Goal: Information Seeking & Learning: Learn about a topic

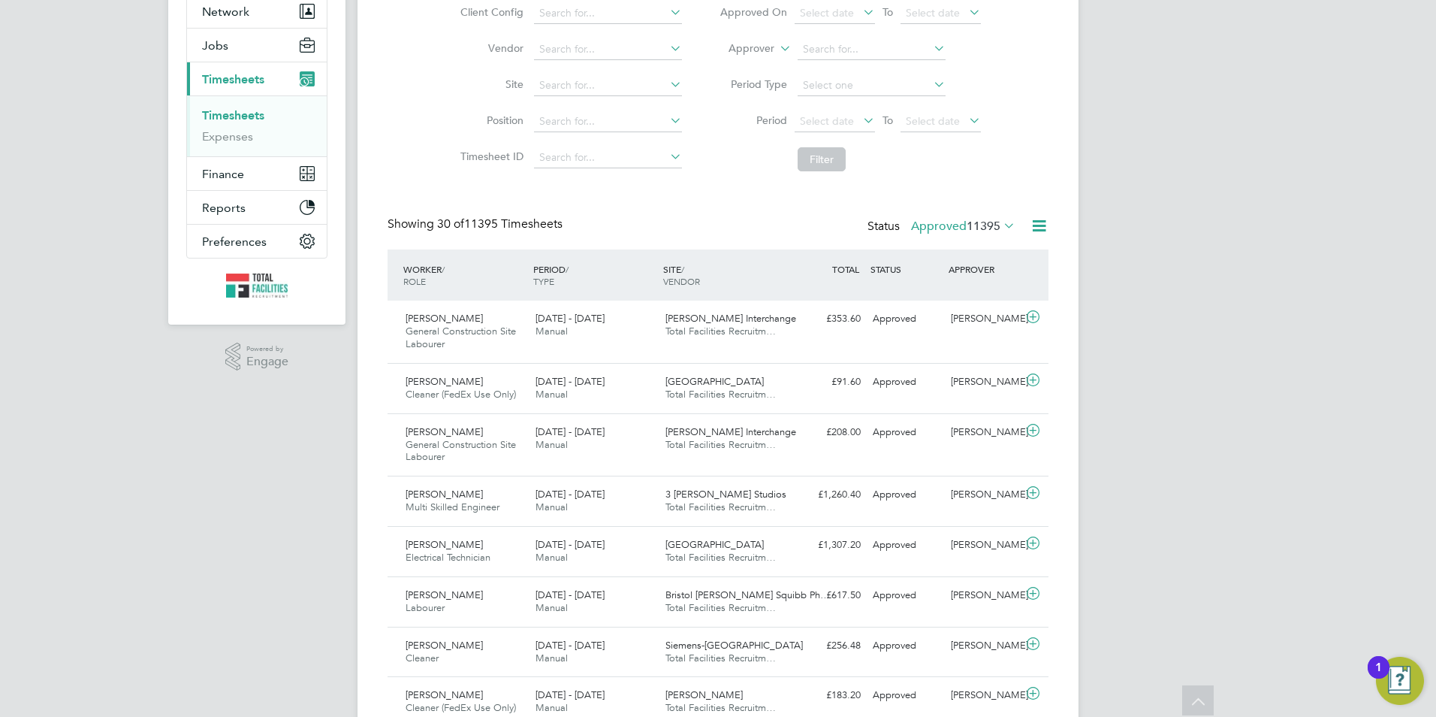
click at [952, 228] on label "Approved 11395" at bounding box center [963, 226] width 104 height 15
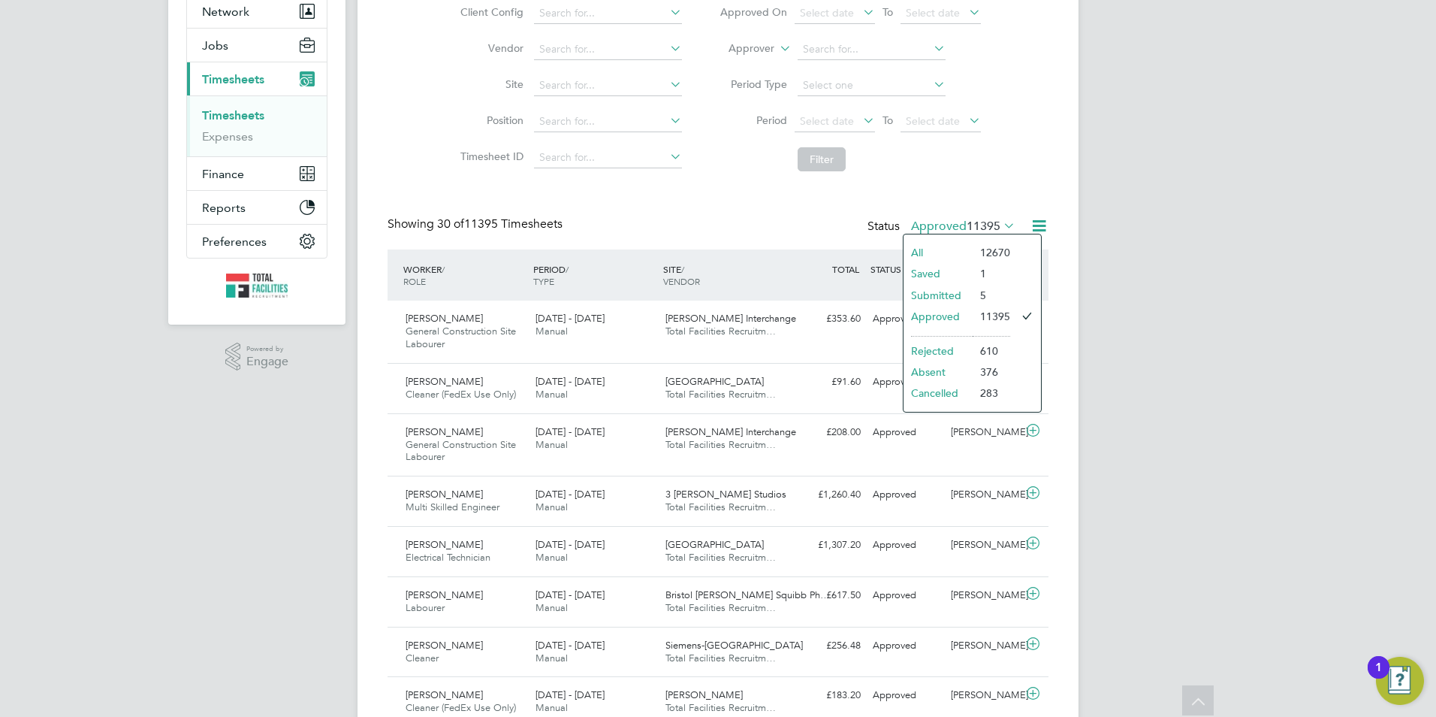
click at [945, 300] on li "Submitted" at bounding box center [938, 295] width 69 height 21
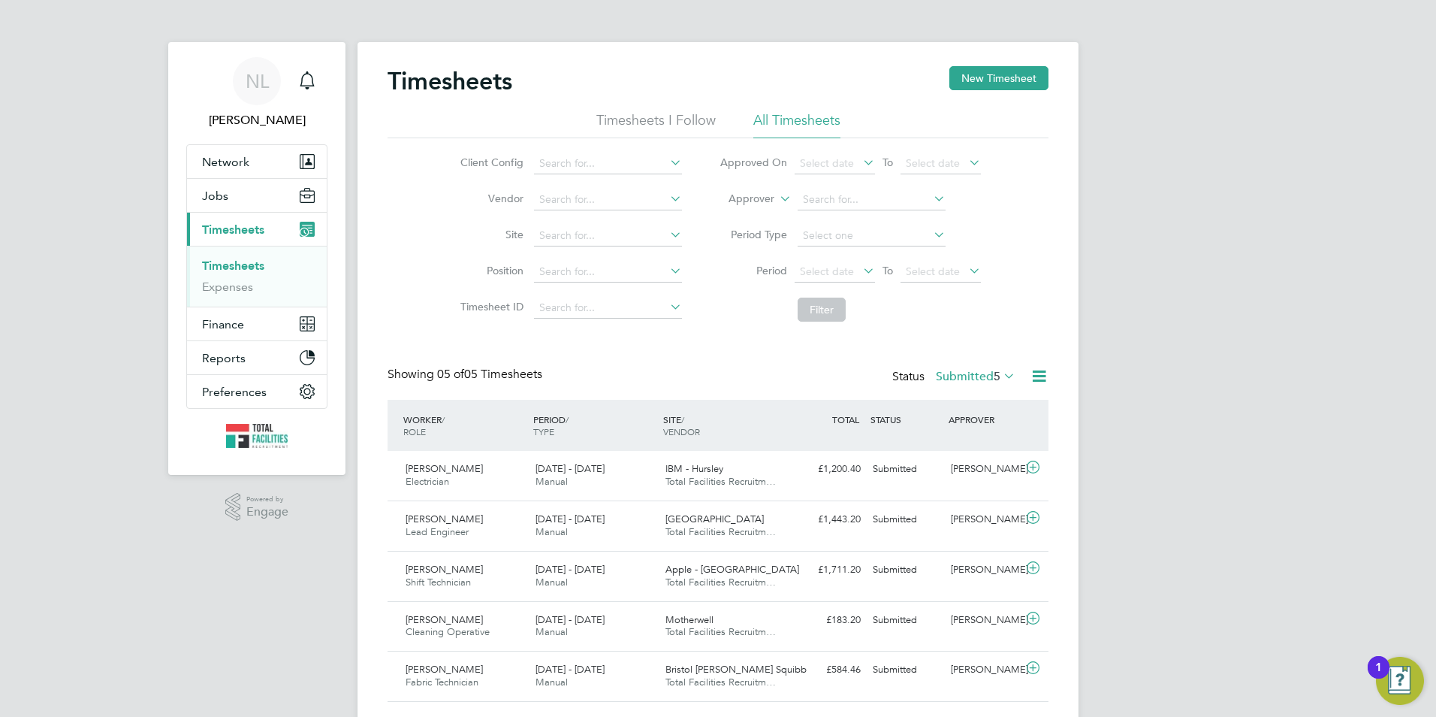
drag, startPoint x: 901, startPoint y: 352, endPoint x: 943, endPoint y: 355, distance: 43.0
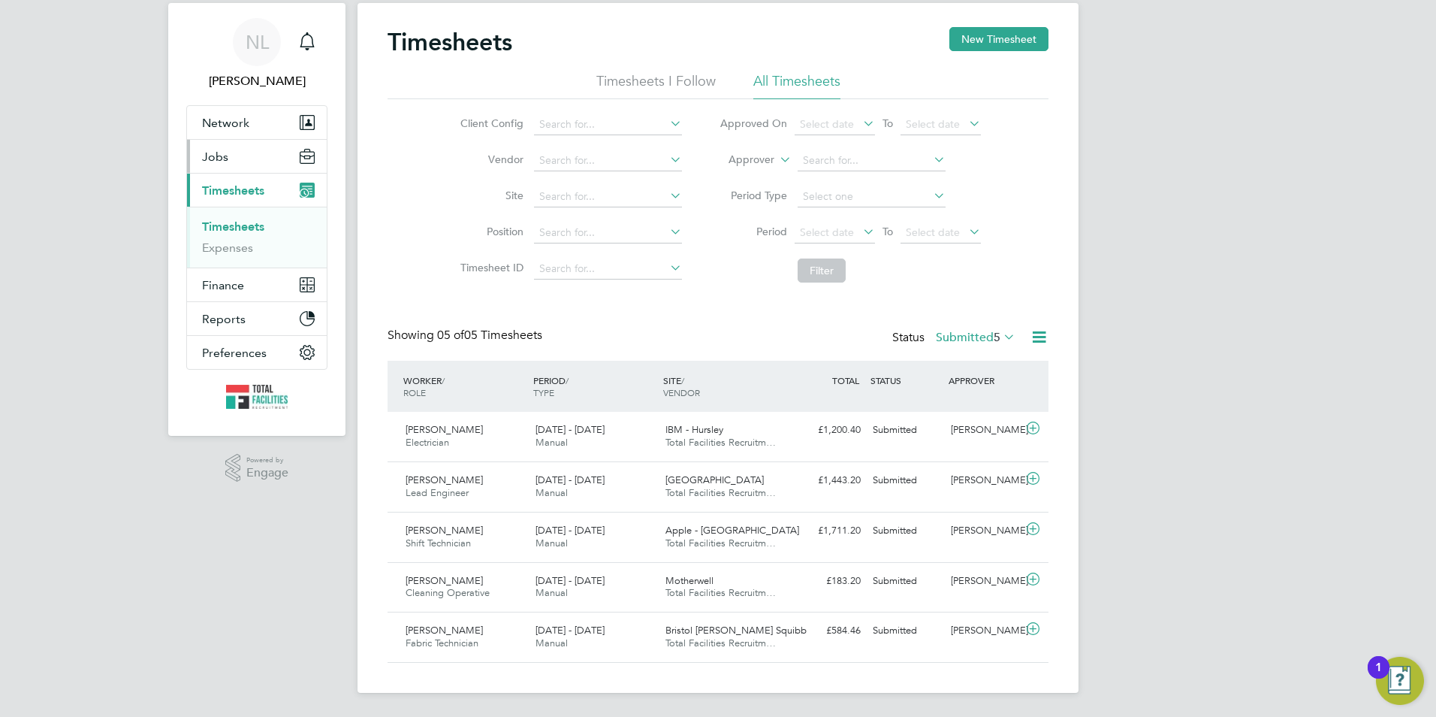
click at [211, 162] on span "Jobs" at bounding box center [215, 156] width 26 height 14
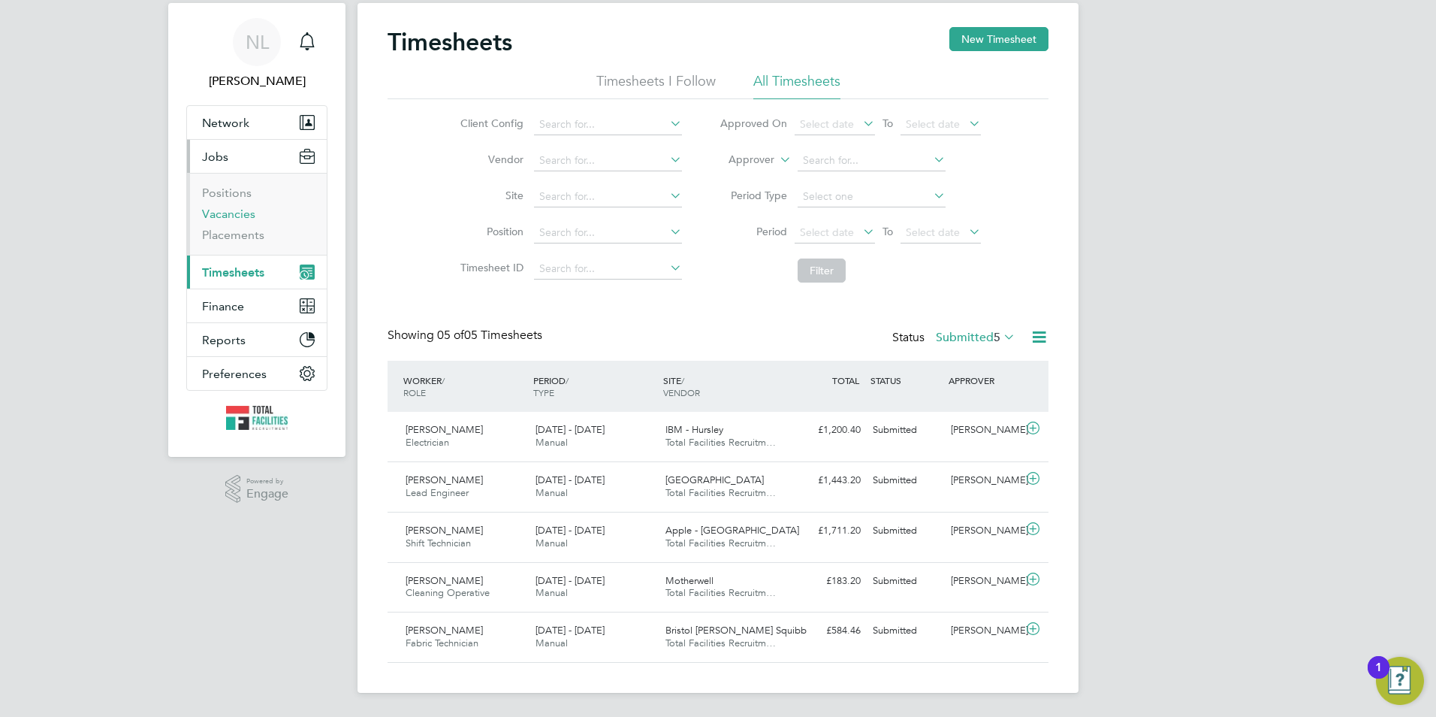
click at [227, 219] on link "Vacancies" at bounding box center [228, 214] width 53 height 14
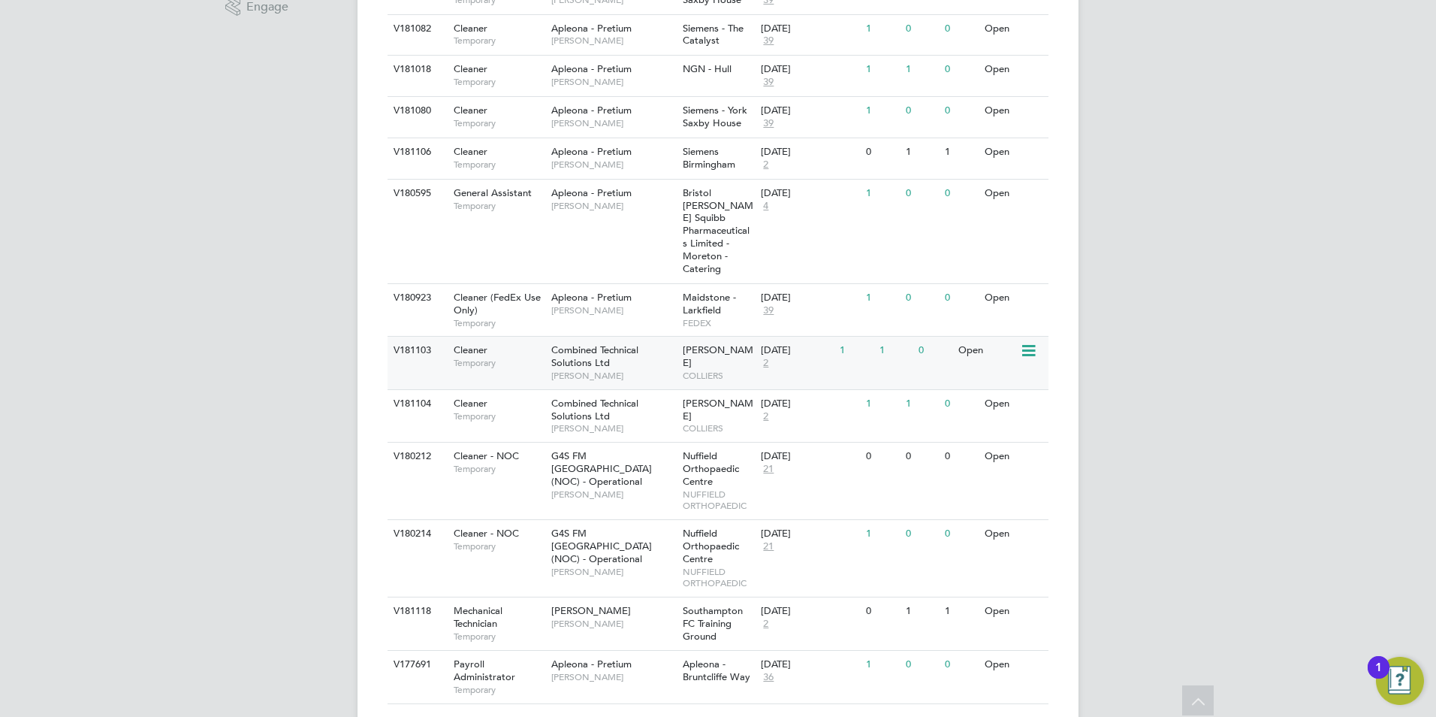
click at [799, 344] on div "[DATE] 2" at bounding box center [796, 356] width 79 height 41
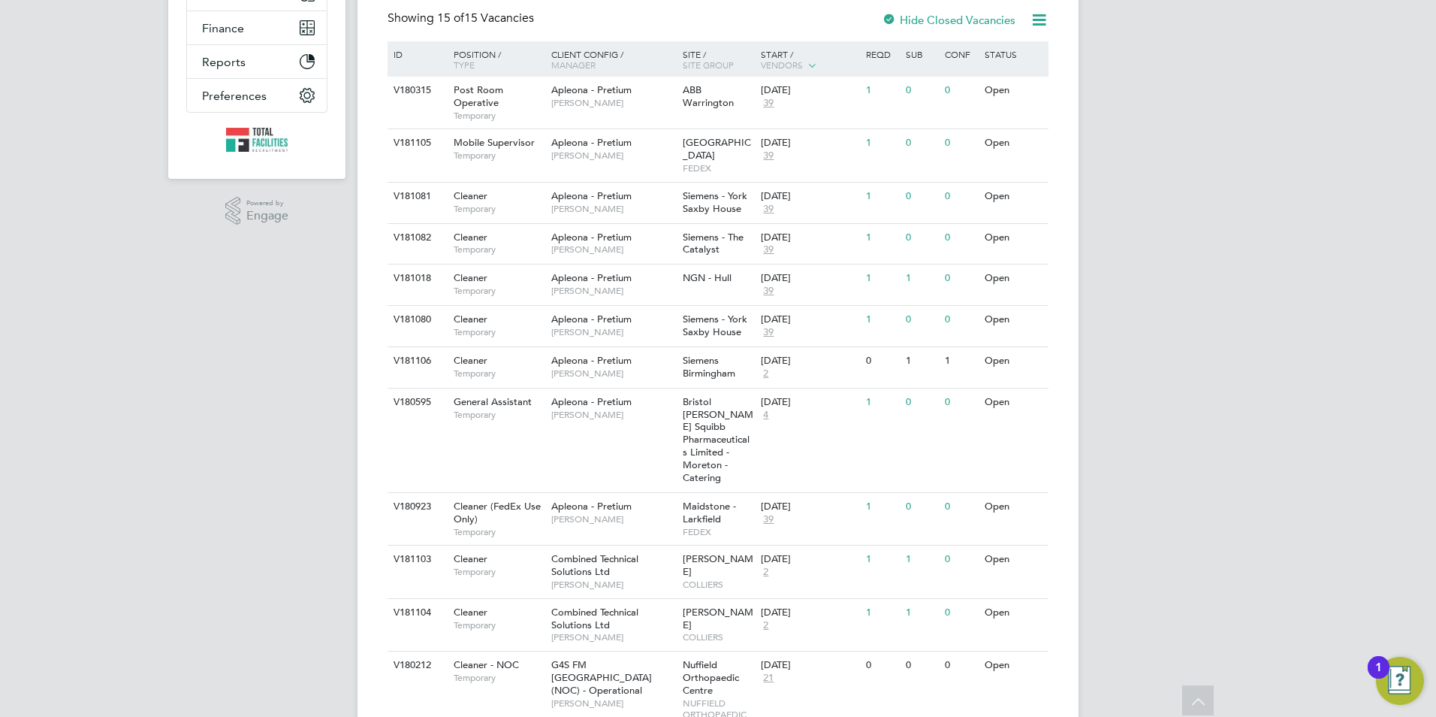
click at [696, 75] on div "Site / Site Group" at bounding box center [718, 59] width 79 height 36
click at [689, 91] on span "ABB Warrington" at bounding box center [708, 96] width 51 height 26
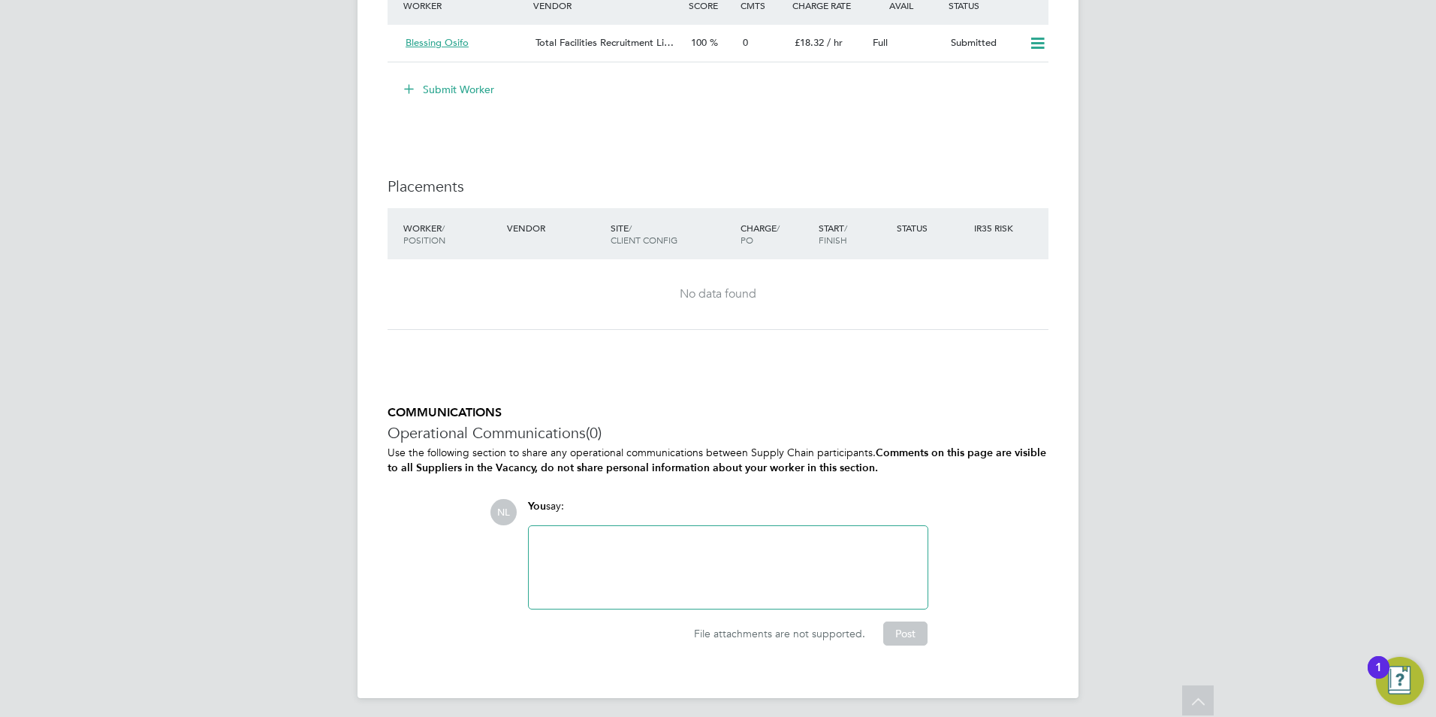
scroll to position [1174, 0]
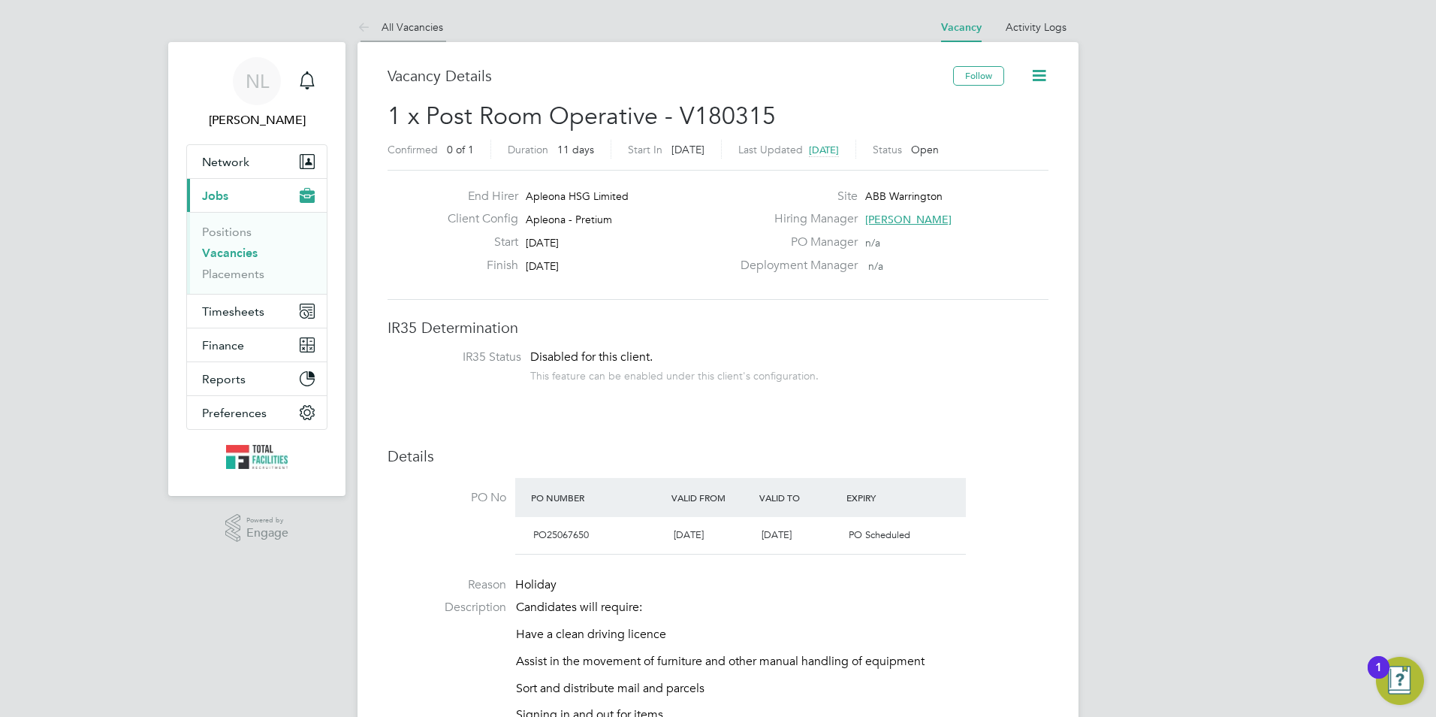
click at [375, 31] on icon at bounding box center [367, 28] width 19 height 19
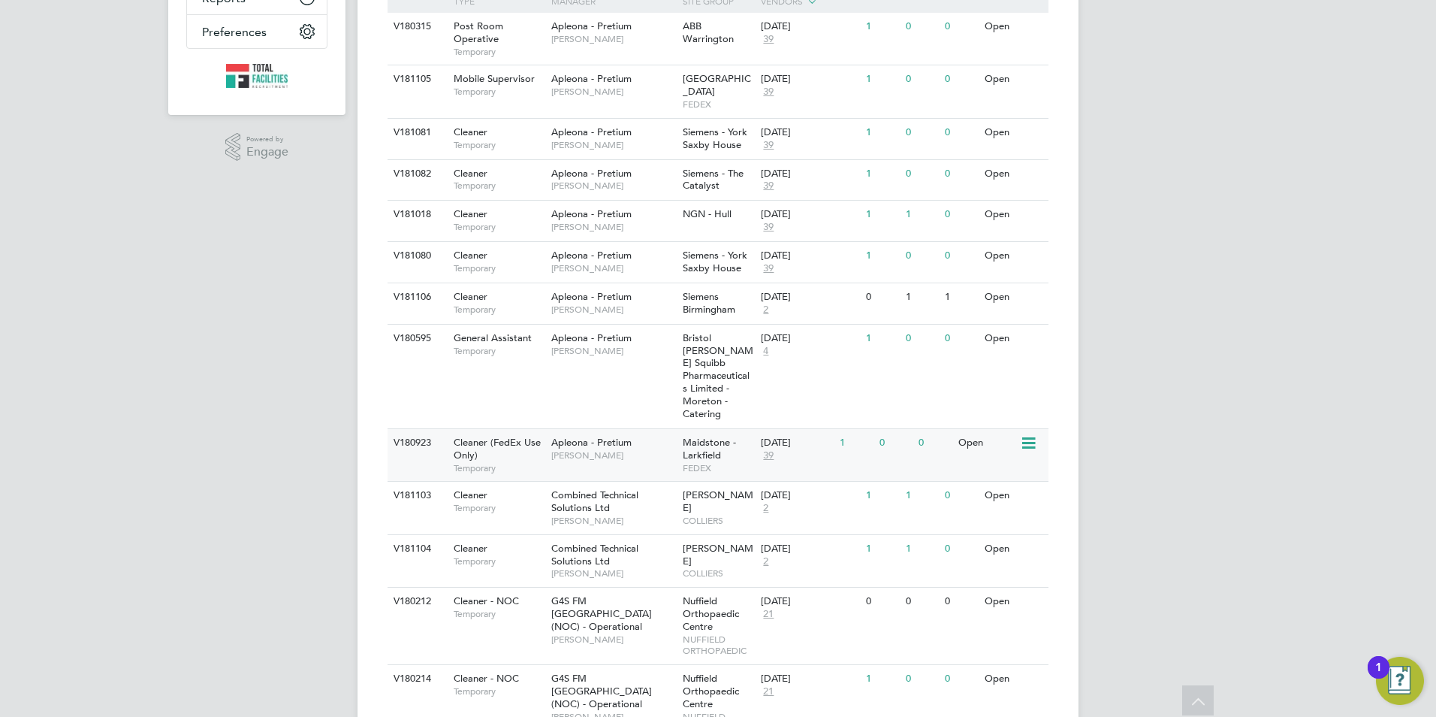
scroll to position [317, 0]
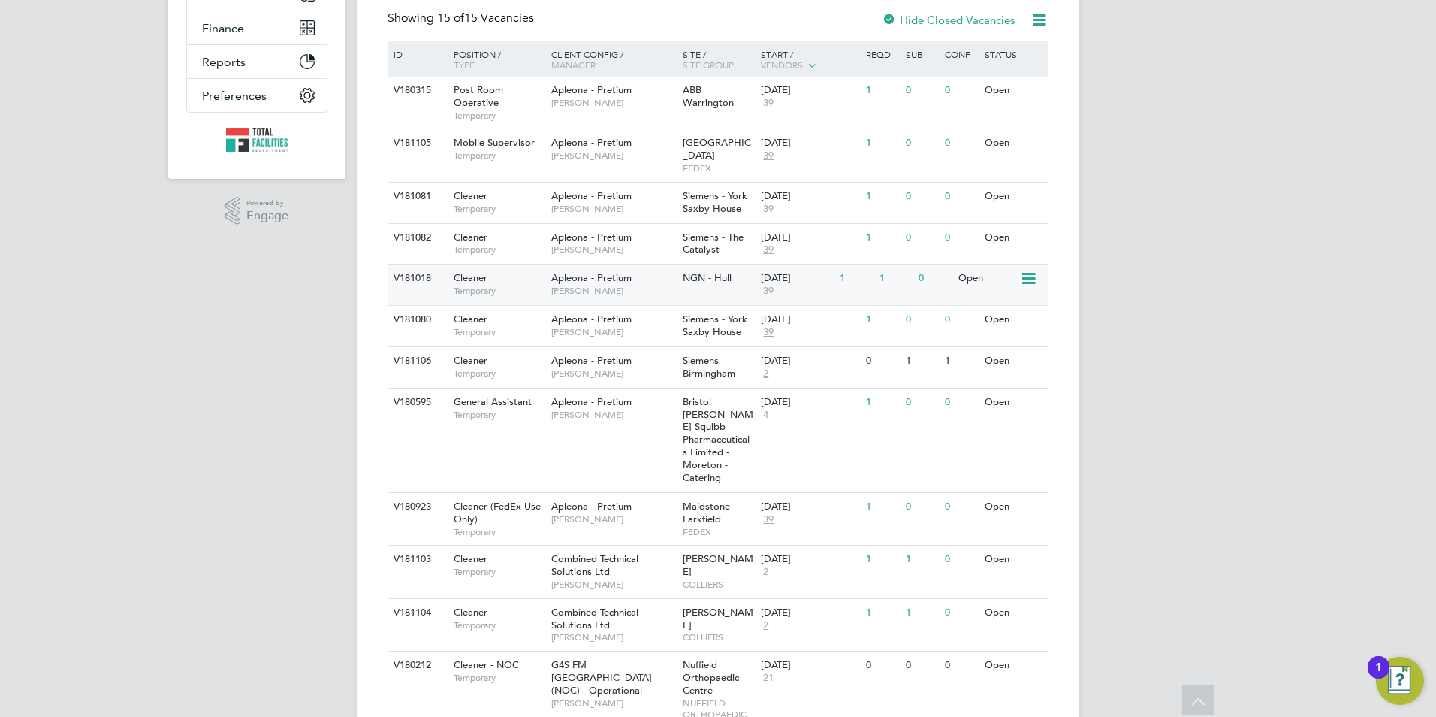
click at [869, 264] on div "1" at bounding box center [855, 278] width 39 height 28
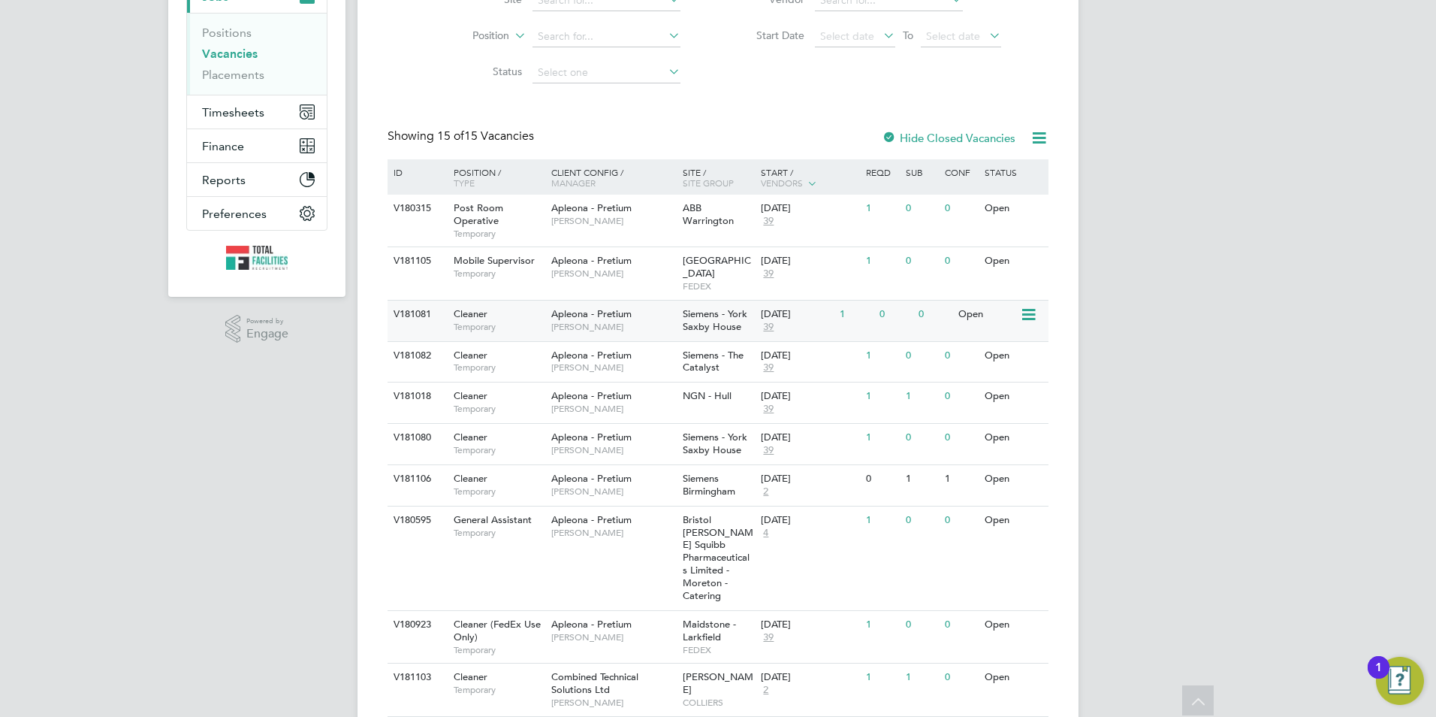
scroll to position [300, 0]
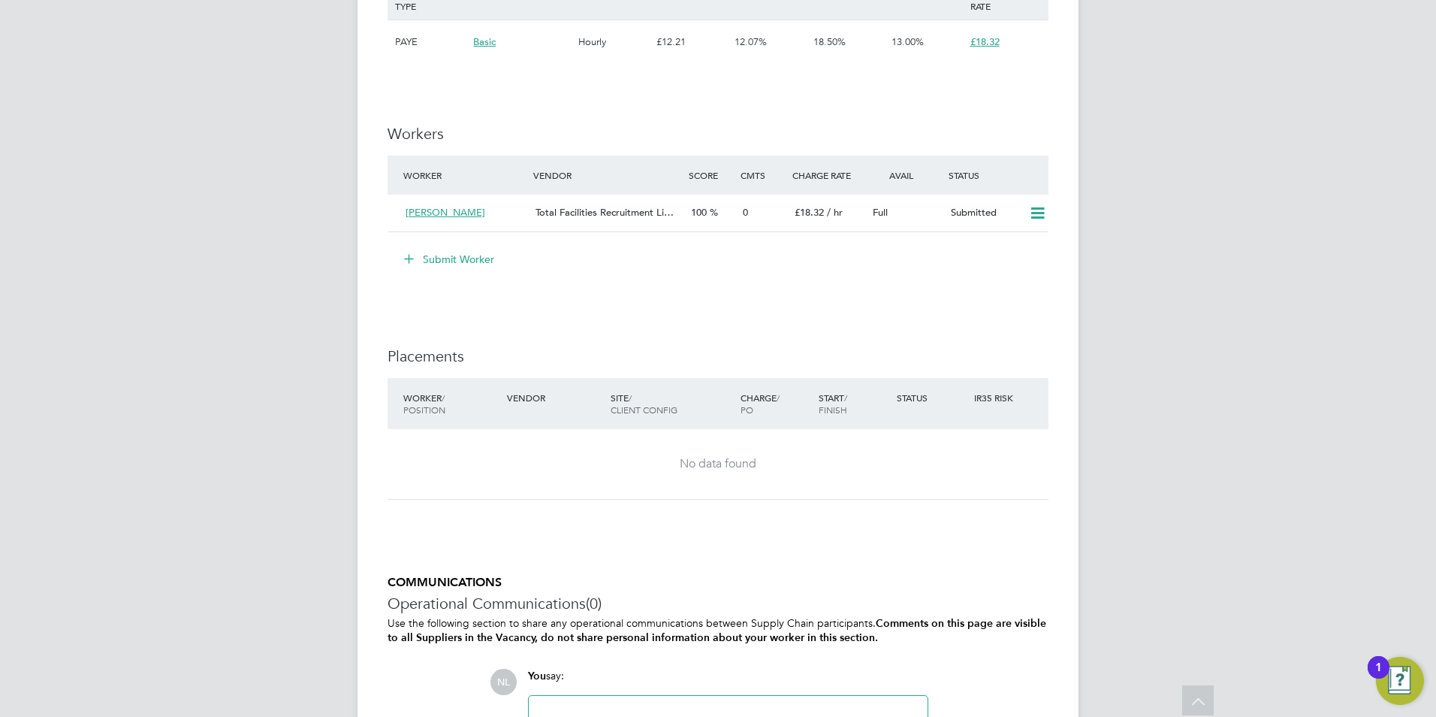
scroll to position [1440, 0]
